Goal: Task Accomplishment & Management: Manage account settings

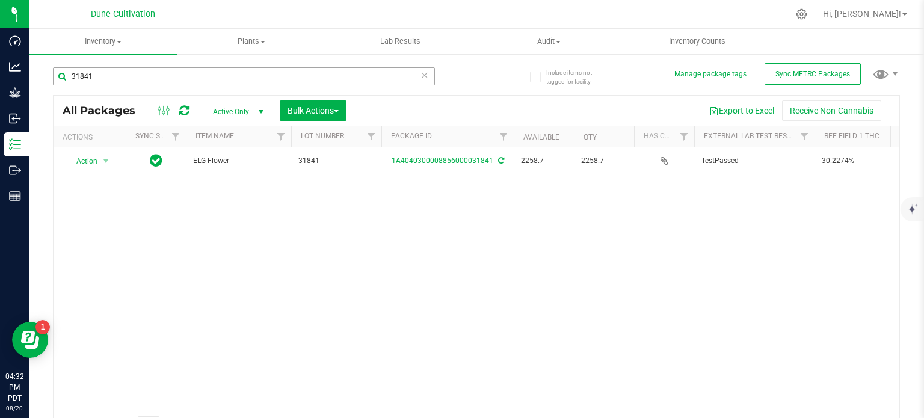
click at [289, 70] on input "31841" at bounding box center [244, 76] width 382 height 18
click at [333, 79] on input "32152" at bounding box center [244, 76] width 382 height 18
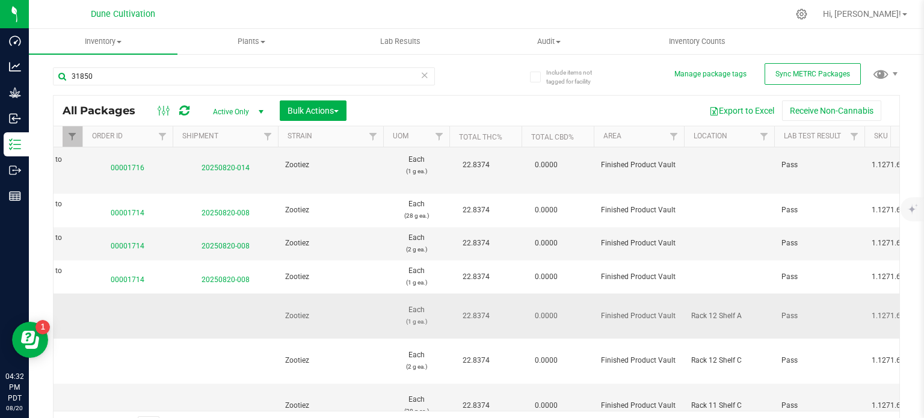
click at [472, 307] on span "22.8374" at bounding box center [476, 315] width 39 height 17
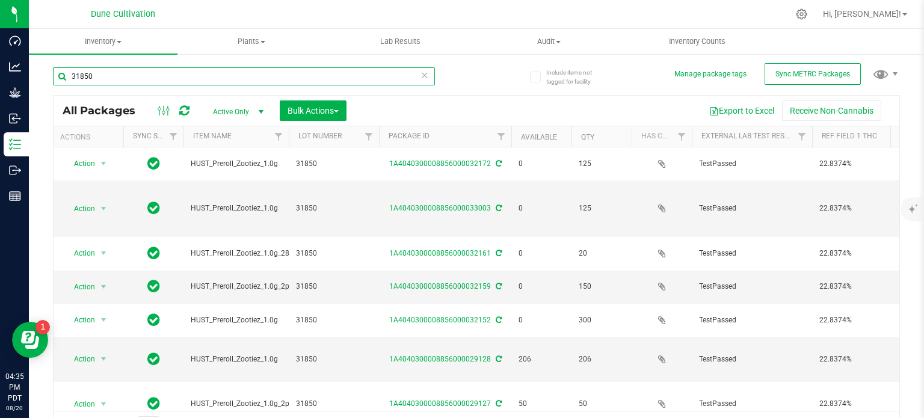
click at [294, 68] on input "31850" at bounding box center [244, 76] width 382 height 18
type input "22603"
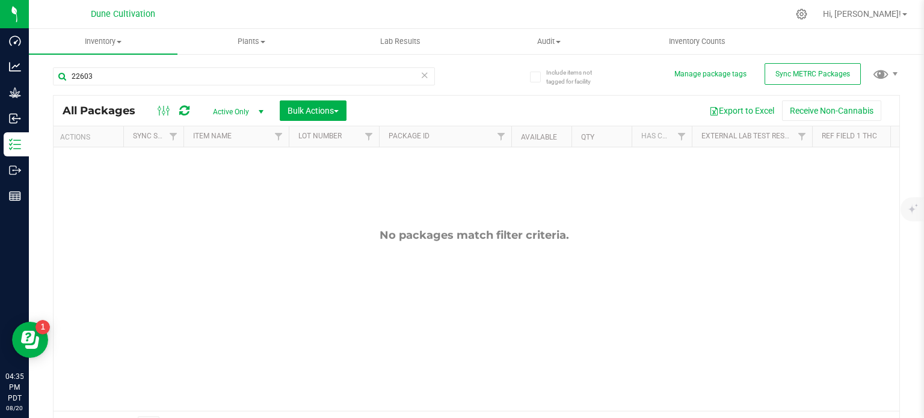
click at [262, 104] on span "select" at bounding box center [260, 111] width 15 height 17
click at [232, 189] on li "All" at bounding box center [235, 185] width 65 height 18
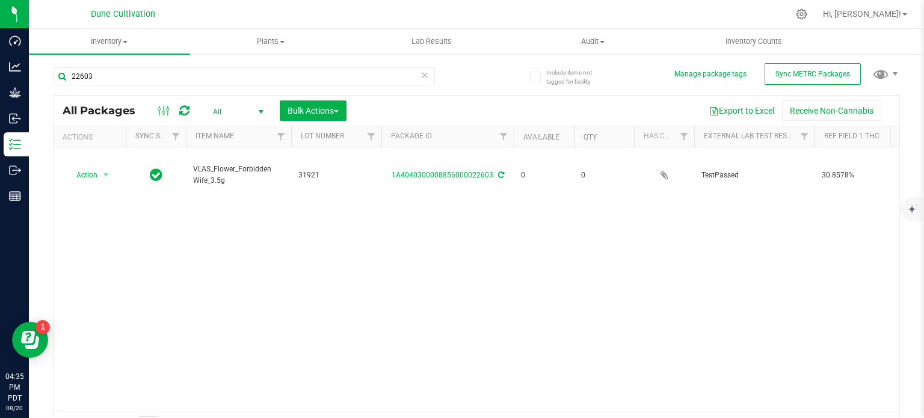
click at [232, 189] on div "Action Action Adjust qty Edit attributes Global inventory Locate package Packag…" at bounding box center [477, 279] width 846 height 264
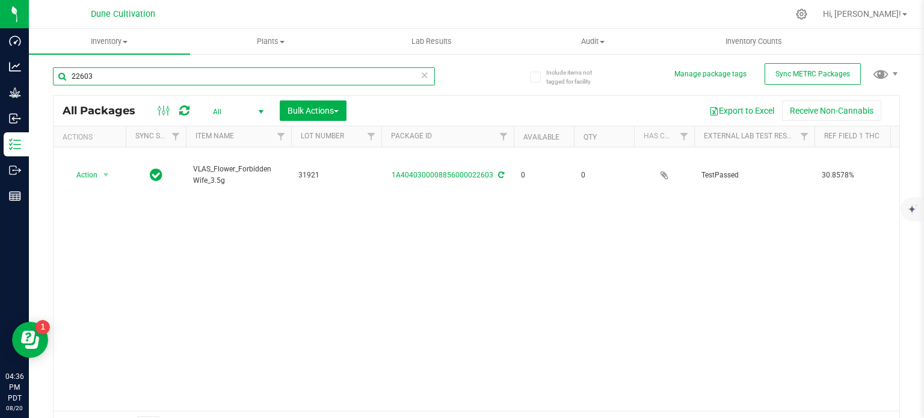
click at [265, 84] on input "22603" at bounding box center [244, 76] width 382 height 18
type input "32141"
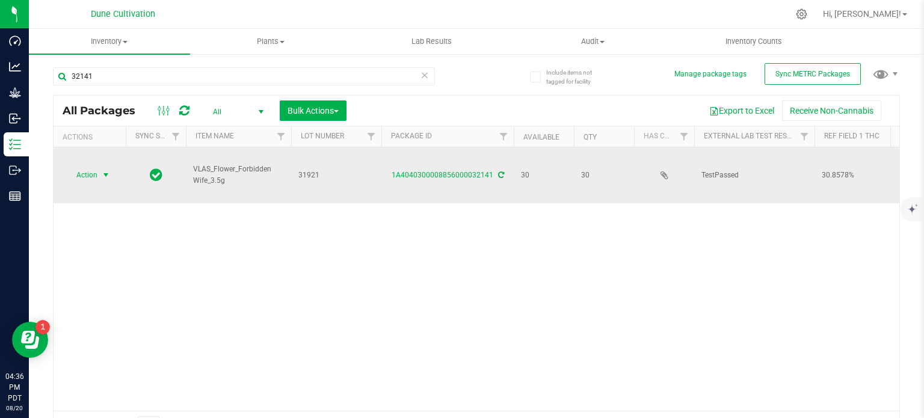
click at [109, 170] on span "select" at bounding box center [106, 175] width 10 height 10
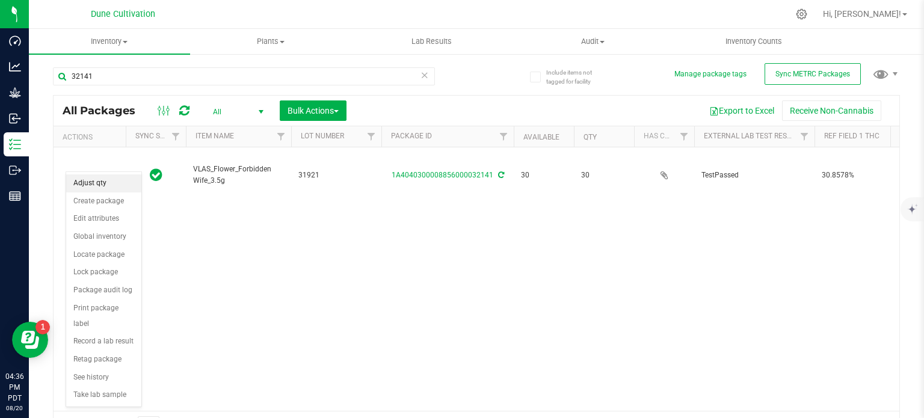
click at [111, 177] on li "Adjust qty" at bounding box center [103, 183] width 75 height 18
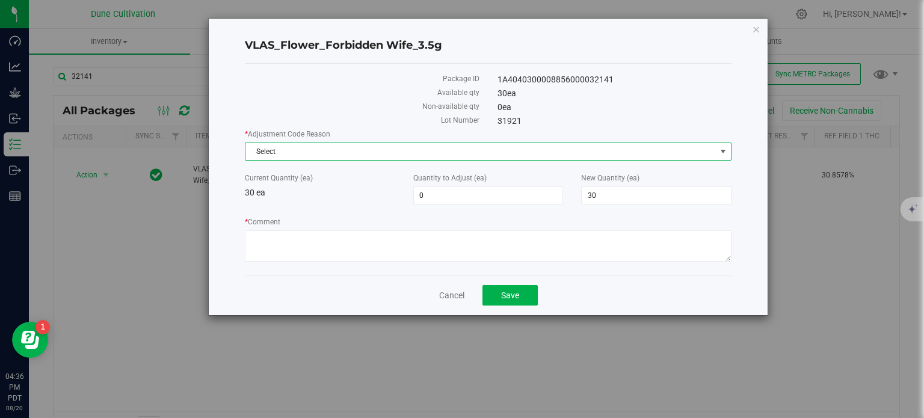
click at [400, 158] on span "Select" at bounding box center [480, 151] width 470 height 17
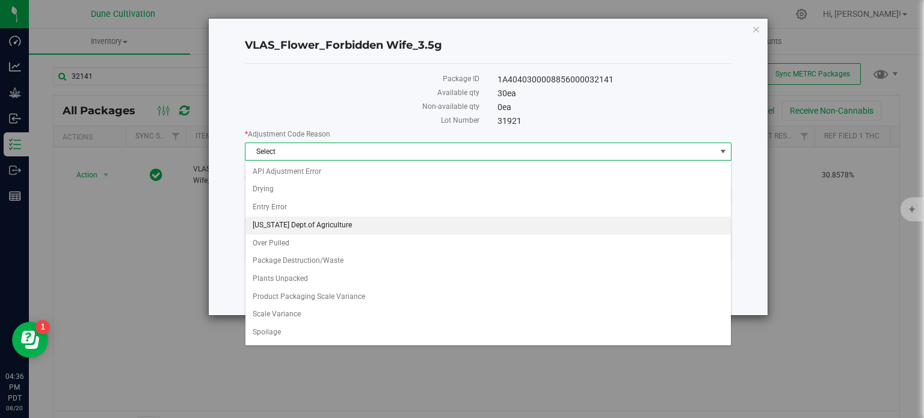
click at [432, 217] on li "[US_STATE] Dept.of Agriculture" at bounding box center [487, 226] width 485 height 18
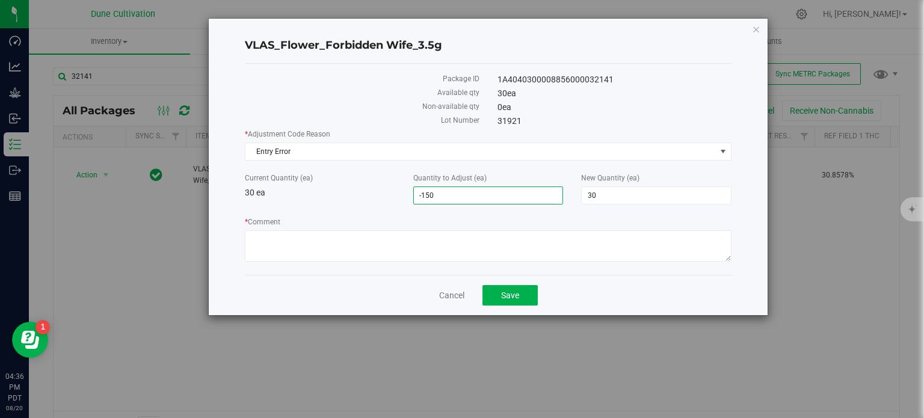
type input "-15"
type input "15"
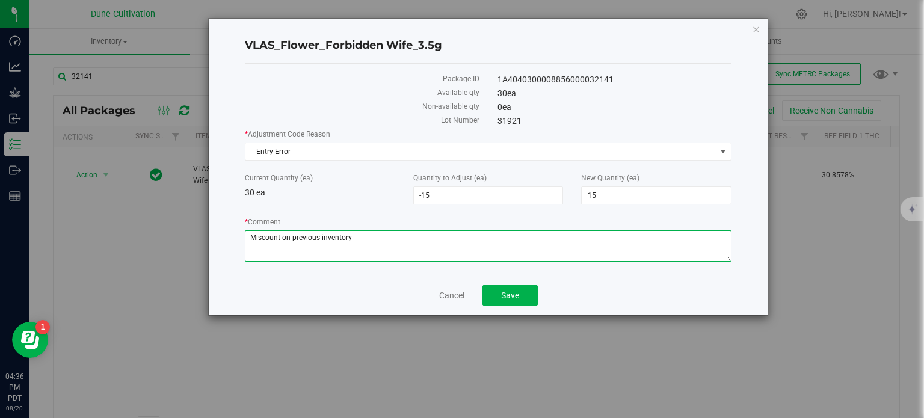
type textarea "Miscount on previous inventory"
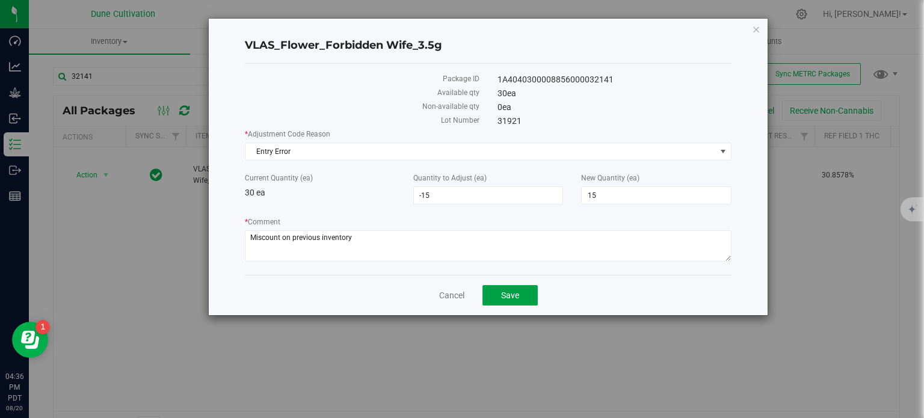
click at [482, 285] on button "Save" at bounding box center [509, 295] width 55 height 20
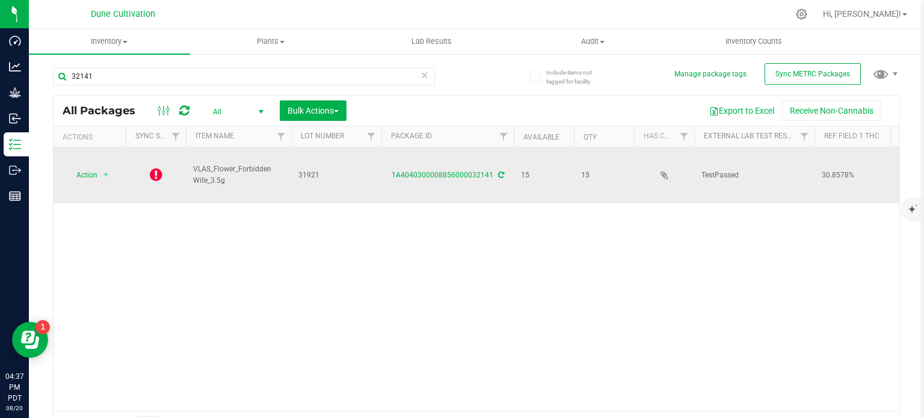
click at [161, 167] on icon at bounding box center [156, 174] width 13 height 14
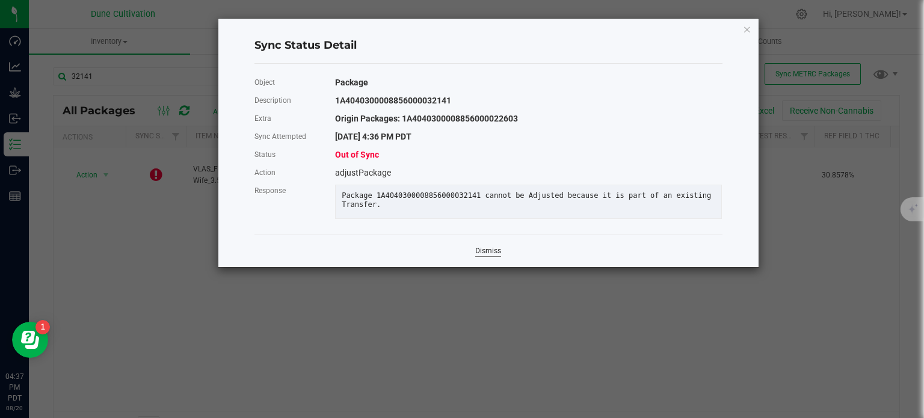
click at [495, 256] on link "Dismiss" at bounding box center [488, 251] width 26 height 10
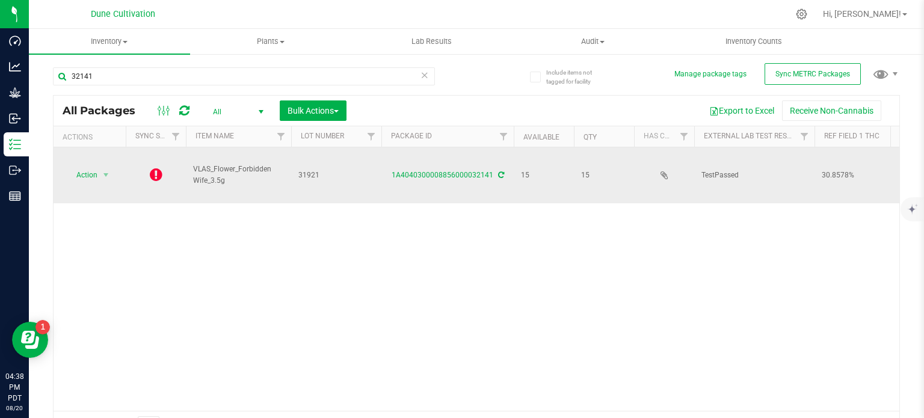
click at [499, 171] on icon at bounding box center [501, 174] width 6 height 7
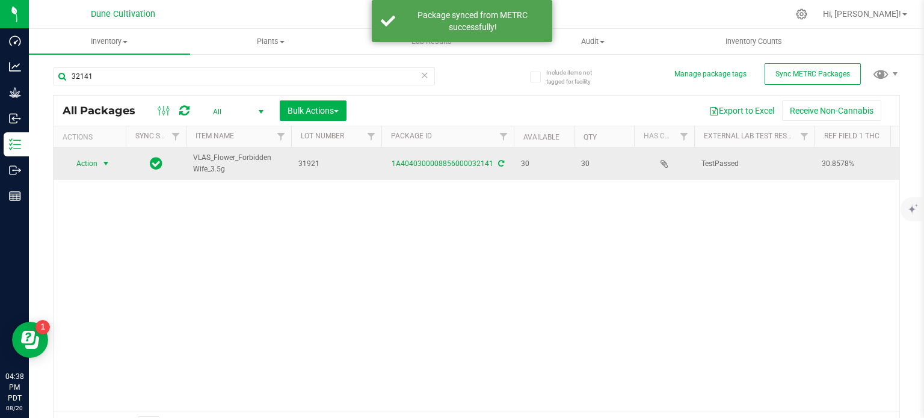
click at [102, 159] on span "select" at bounding box center [106, 164] width 10 height 10
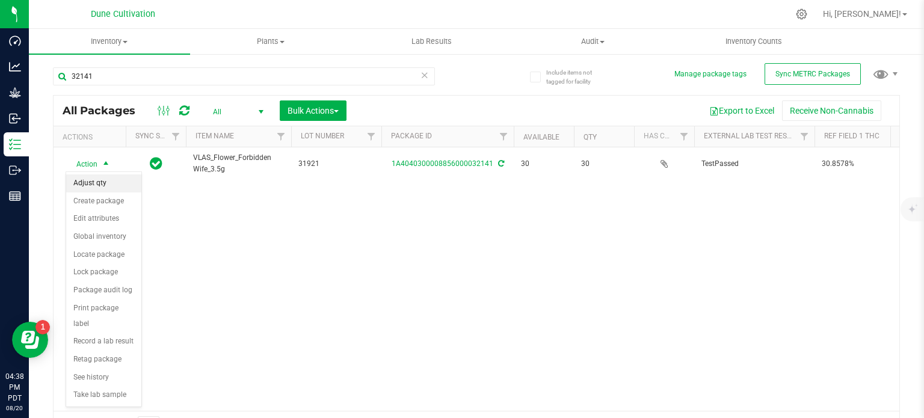
click at [107, 180] on li "Adjust qty" at bounding box center [103, 183] width 75 height 18
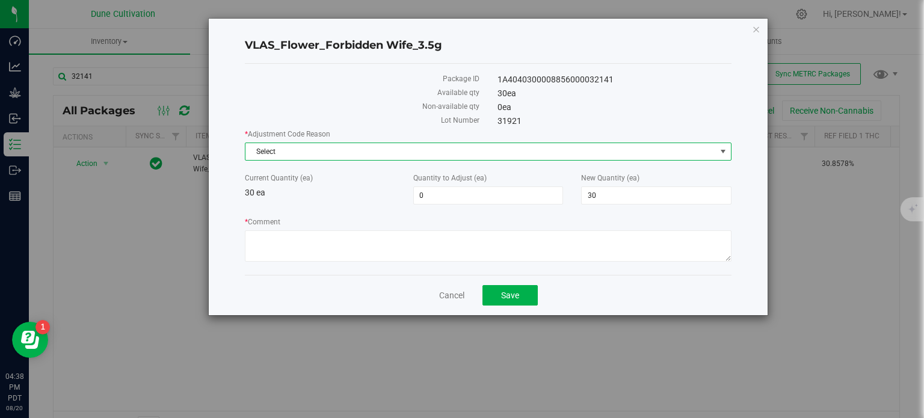
click at [370, 149] on span "Select" at bounding box center [480, 151] width 470 height 17
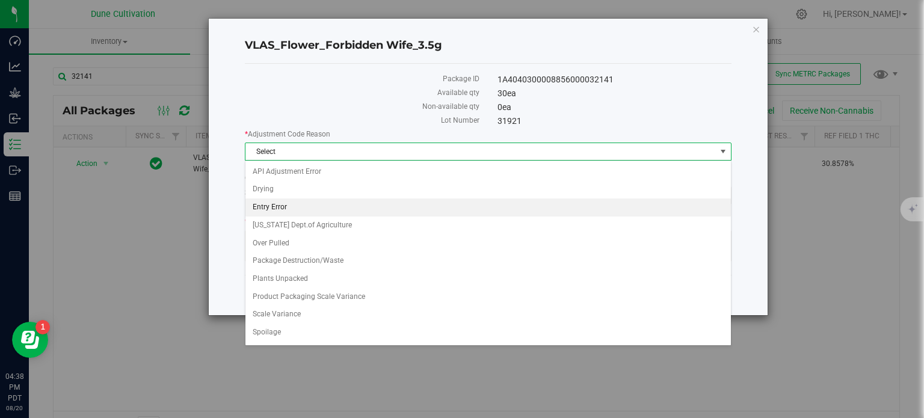
click at [360, 209] on li "Entry Error" at bounding box center [487, 208] width 485 height 18
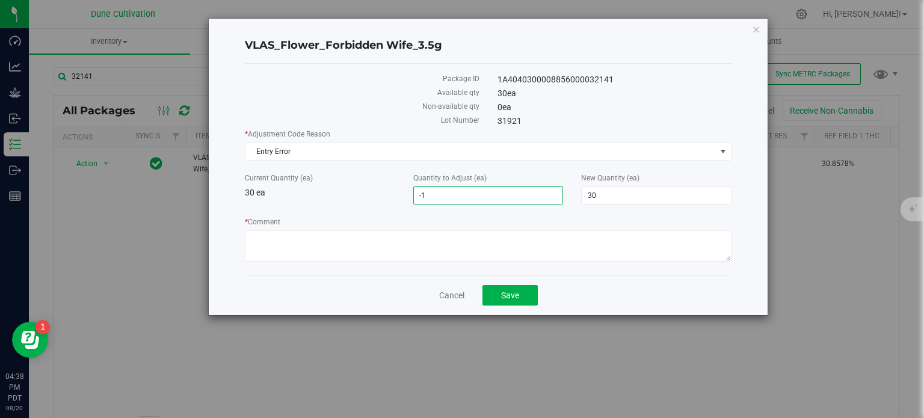
type input "-15"
type input "15"
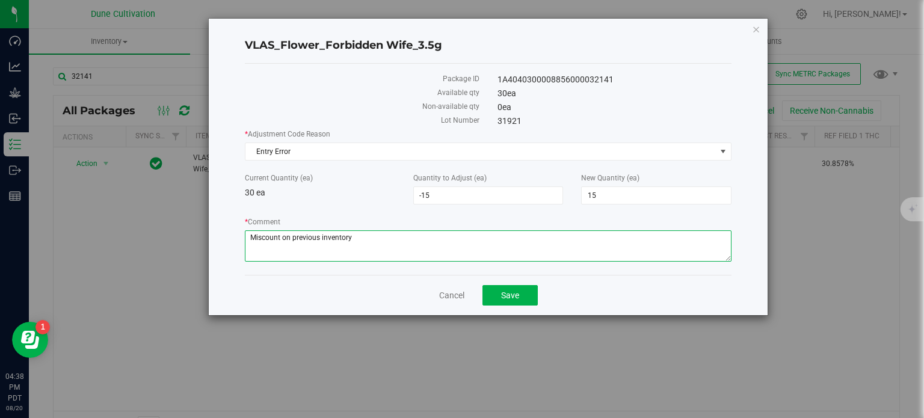
type textarea "Miscount on previous inventory"
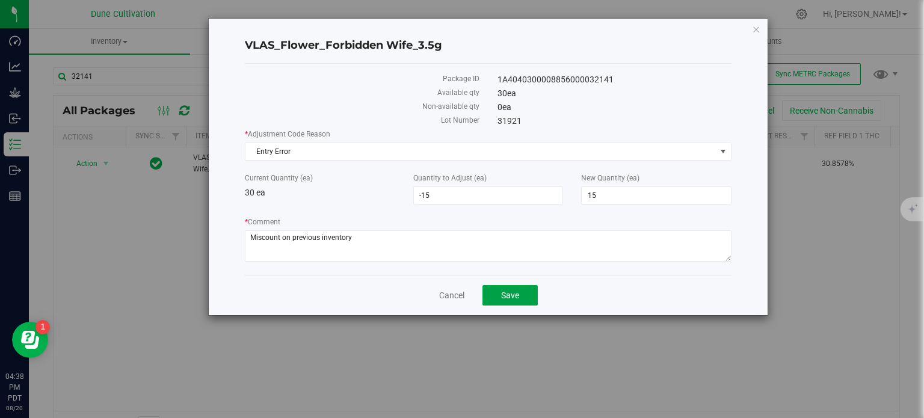
click at [482, 285] on button "Save" at bounding box center [509, 295] width 55 height 20
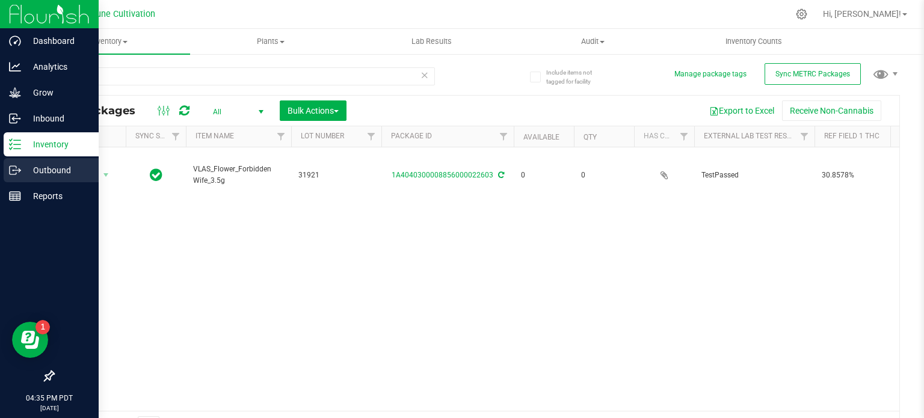
click at [13, 170] on circle at bounding box center [14, 171] width 2 height 2
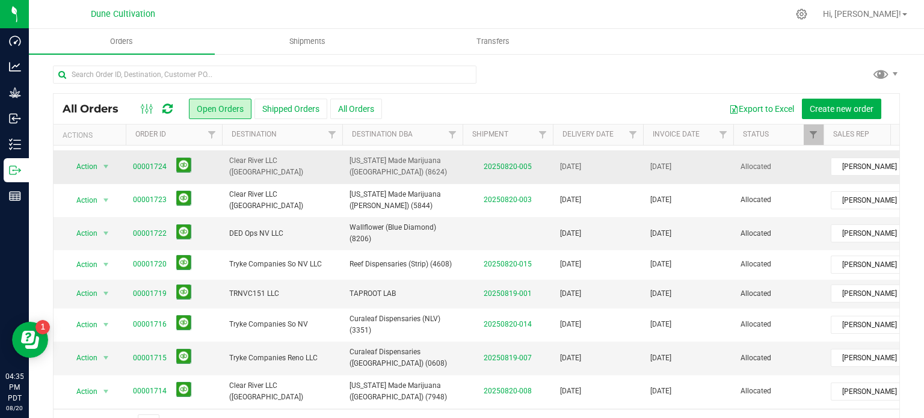
scroll to position [96, 0]
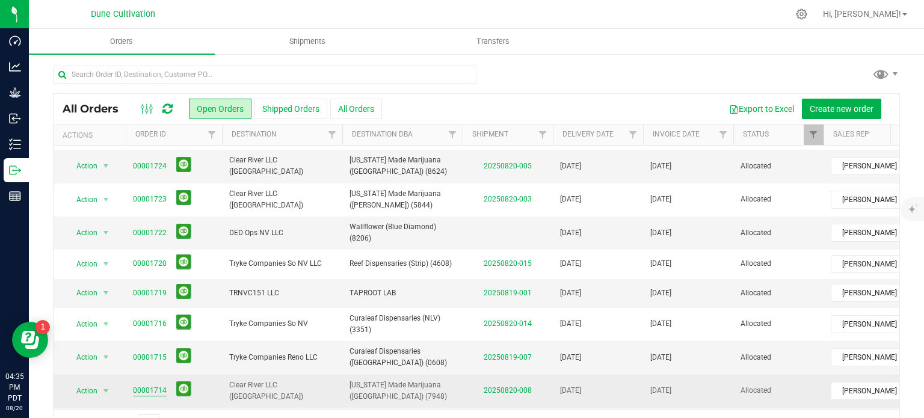
click at [149, 385] on link "00001714" at bounding box center [150, 390] width 34 height 11
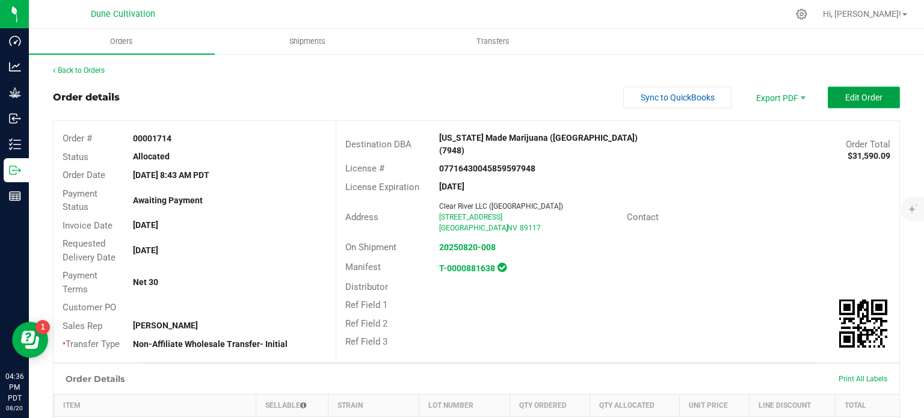
click at [830, 105] on button "Edit Order" at bounding box center [864, 98] width 72 height 22
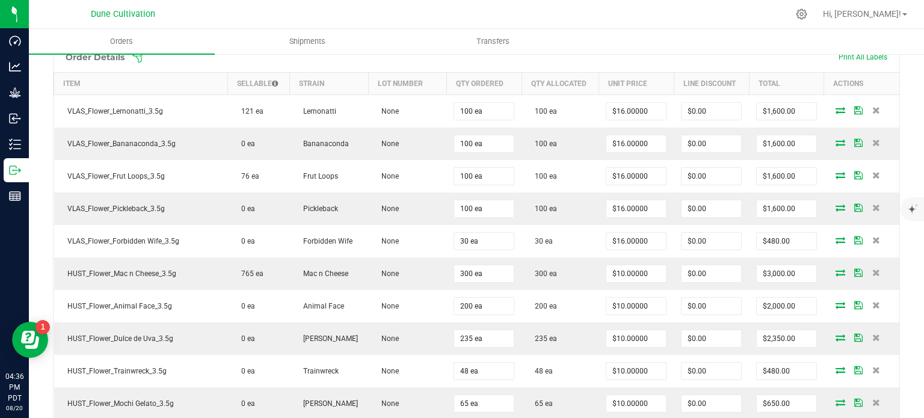
scroll to position [351, 0]
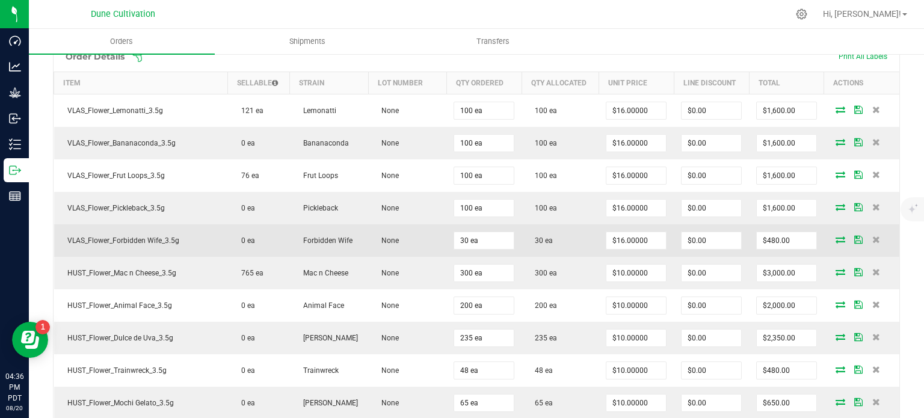
click at [836, 238] on icon at bounding box center [841, 239] width 10 height 7
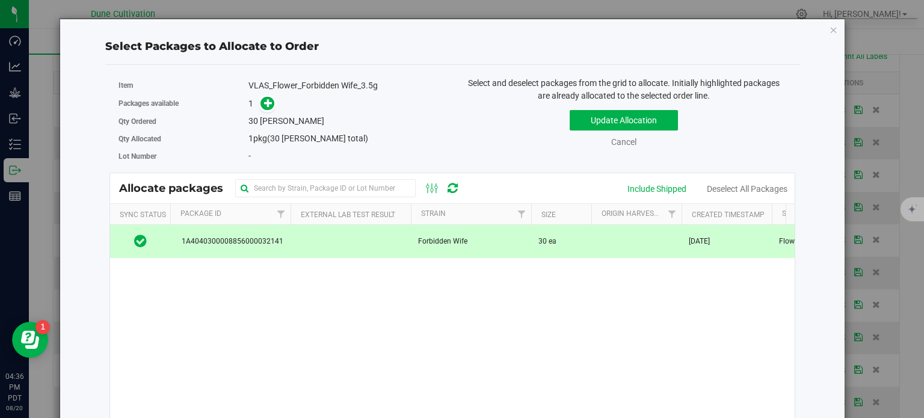
click at [476, 250] on td "Forbidden Wife" at bounding box center [471, 241] width 120 height 32
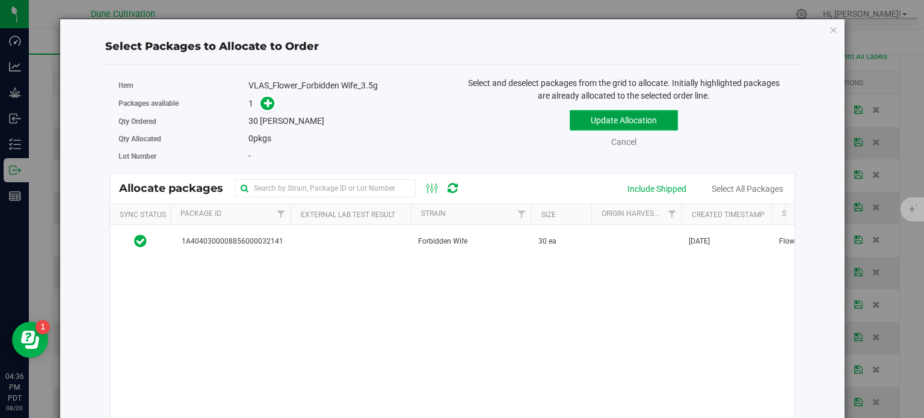
click at [635, 116] on button "Update Allocation" at bounding box center [624, 120] width 108 height 20
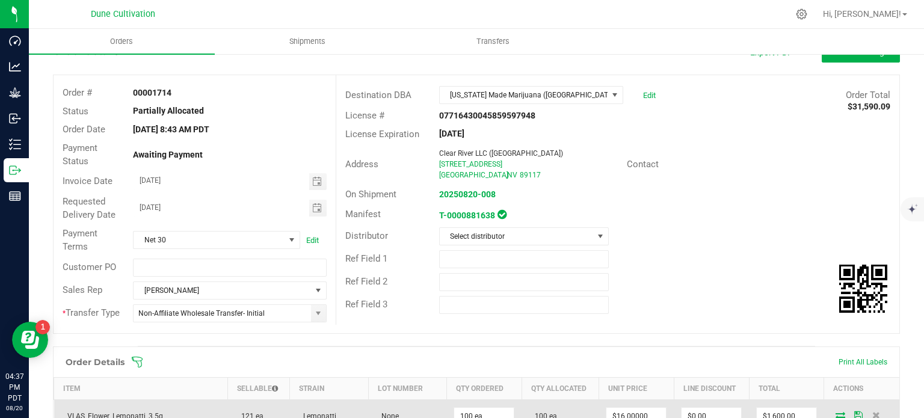
scroll to position [0, 0]
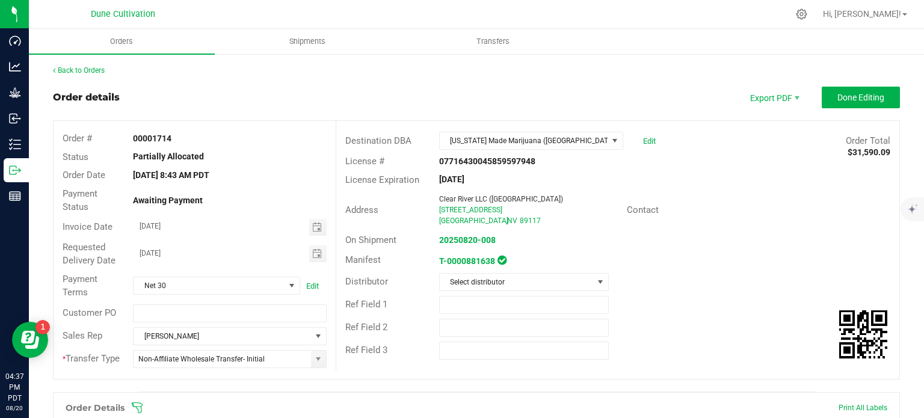
click at [503, 159] on strong "07716430045859597948" at bounding box center [487, 161] width 96 height 10
copy strong "07716430045859597948"
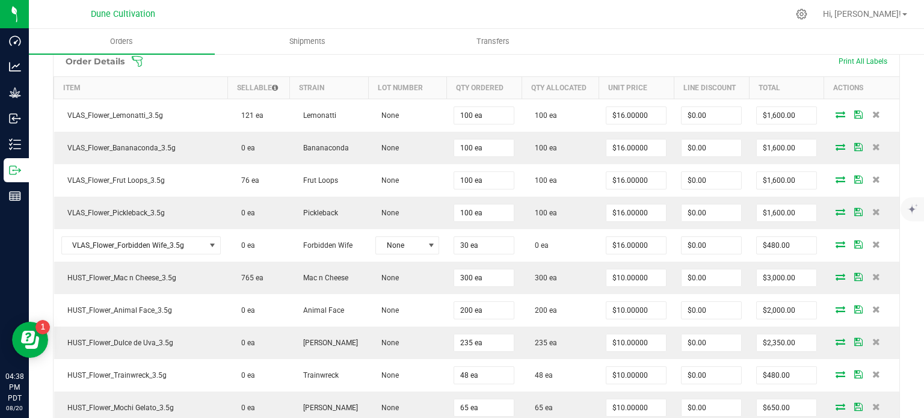
scroll to position [348, 0]
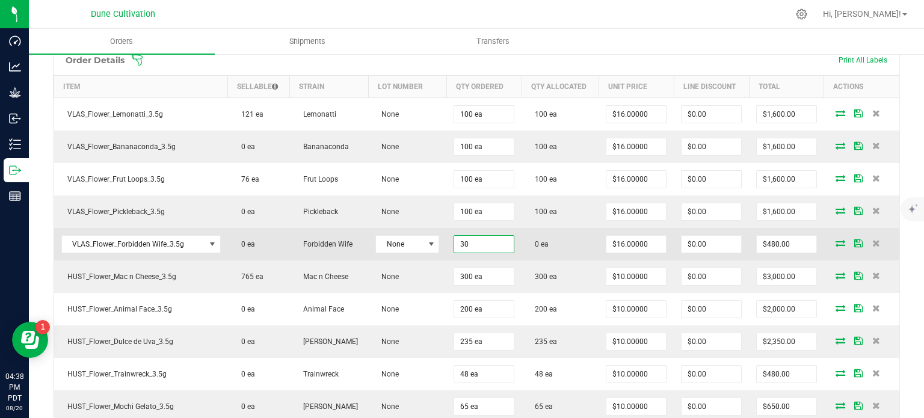
click at [476, 242] on input "30" at bounding box center [484, 244] width 60 height 17
type input "15 ea"
type input "$240.00"
click at [564, 231] on td "0 ea" at bounding box center [560, 244] width 77 height 32
click at [836, 239] on icon at bounding box center [841, 242] width 10 height 7
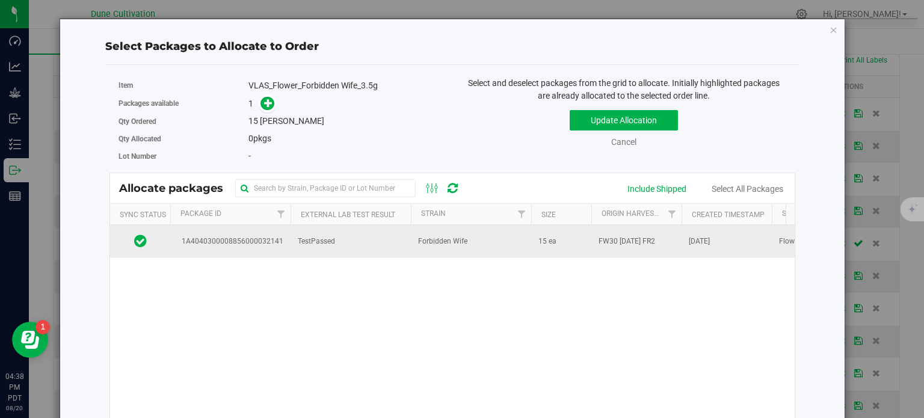
click at [546, 236] on span "15 ea" at bounding box center [547, 241] width 18 height 11
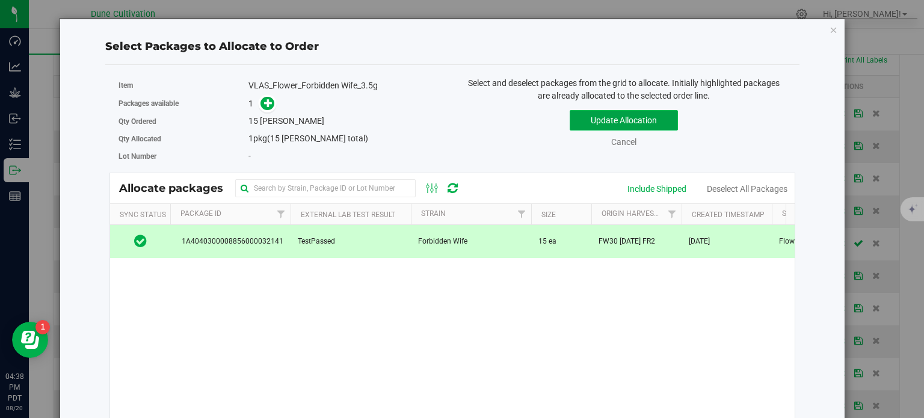
click at [636, 129] on button "Update Allocation" at bounding box center [624, 120] width 108 height 20
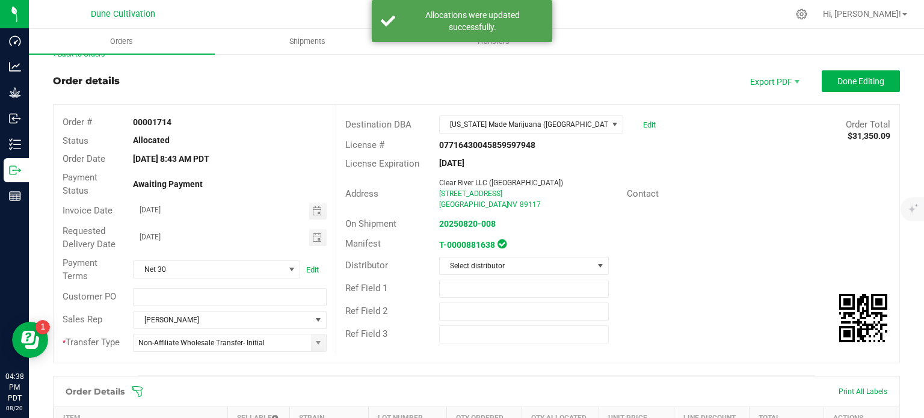
scroll to position [0, 0]
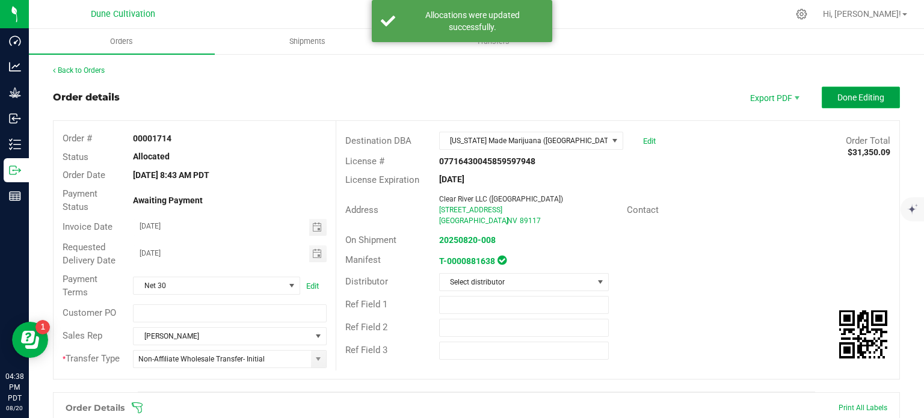
click at [842, 87] on button "Done Editing" at bounding box center [861, 98] width 78 height 22
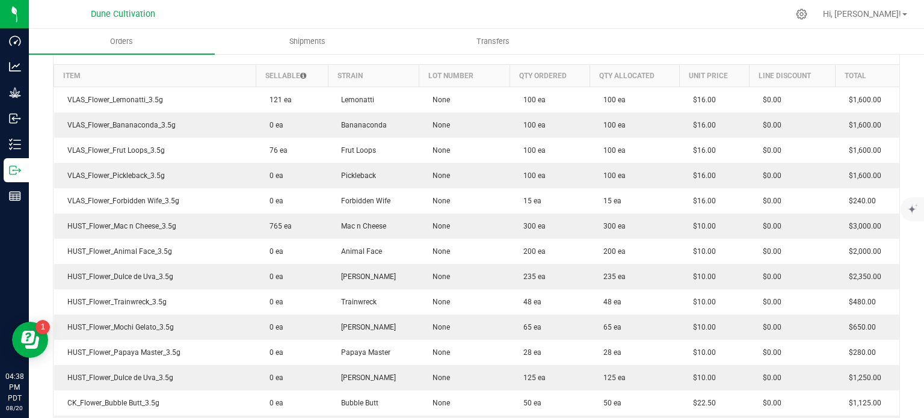
scroll to position [338, 0]
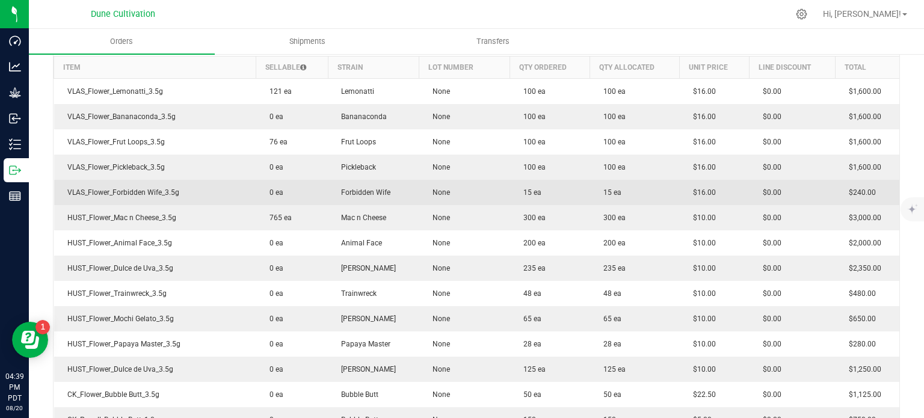
click at [575, 181] on td "15 ea" at bounding box center [550, 192] width 80 height 25
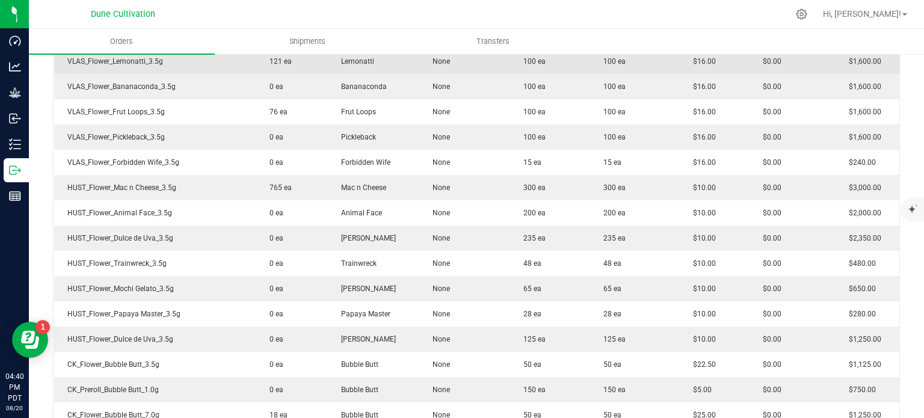
scroll to position [373, 0]
